Goal: Task Accomplishment & Management: Manage account settings

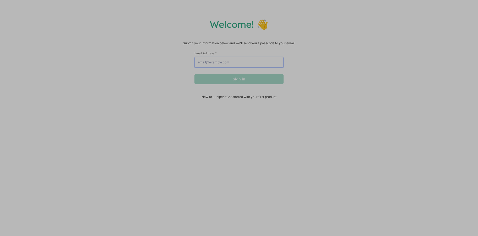
click at [205, 64] on input "Email Address *" at bounding box center [239, 62] width 89 height 10
type input "[EMAIL_ADDRESS][DOMAIN_NAME]"
click at [229, 81] on button "Sign in" at bounding box center [239, 79] width 89 height 10
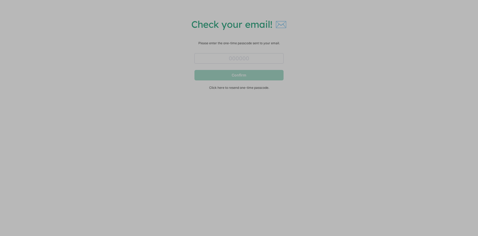
click at [375, 84] on div "Check your email! ✉️ Please enter the one-time passcode sent to your email. Con…" at bounding box center [239, 59] width 468 height 82
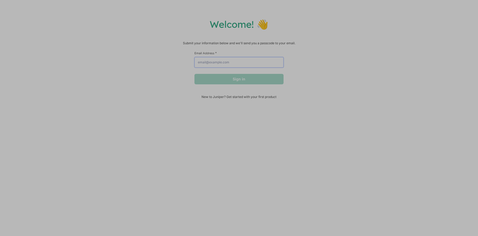
click at [251, 64] on input "Email Address *" at bounding box center [239, 62] width 89 height 10
type input "[EMAIL_ADDRESS][DOMAIN_NAME]"
click at [240, 81] on button "Sign in" at bounding box center [239, 79] width 89 height 10
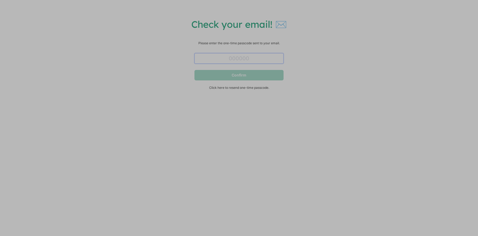
click at [242, 54] on input "text" at bounding box center [239, 58] width 89 height 10
paste input "415384"
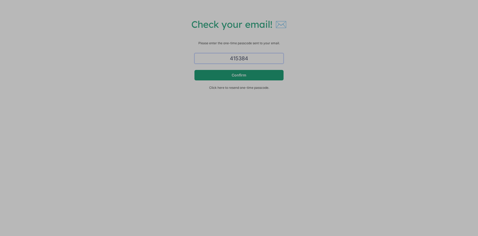
type input "415384"
click at [232, 77] on button "Confirm" at bounding box center [239, 75] width 89 height 10
